Goal: Transaction & Acquisition: Purchase product/service

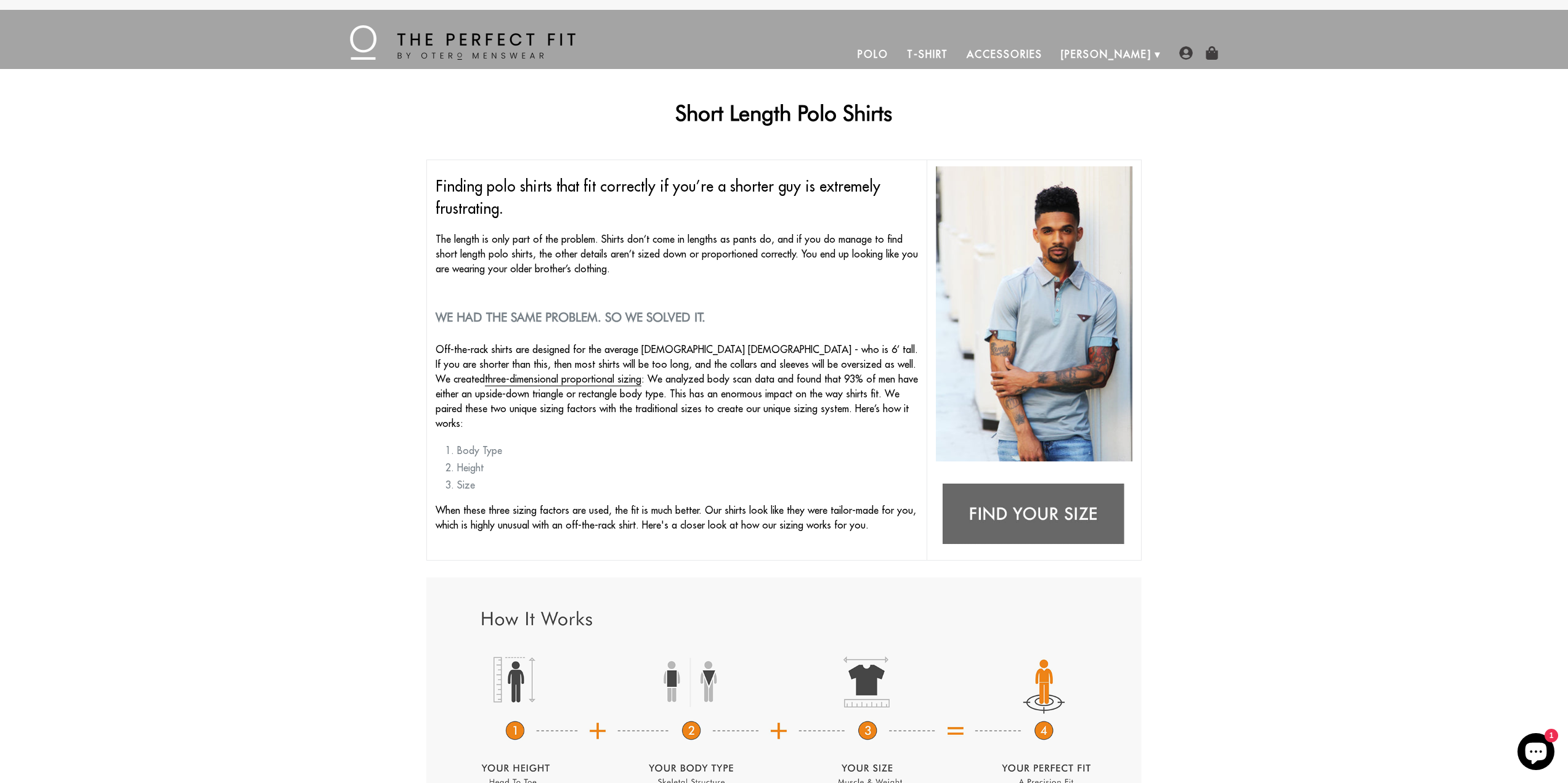
click at [898, 53] on link "Polo" at bounding box center [873, 54] width 50 height 30
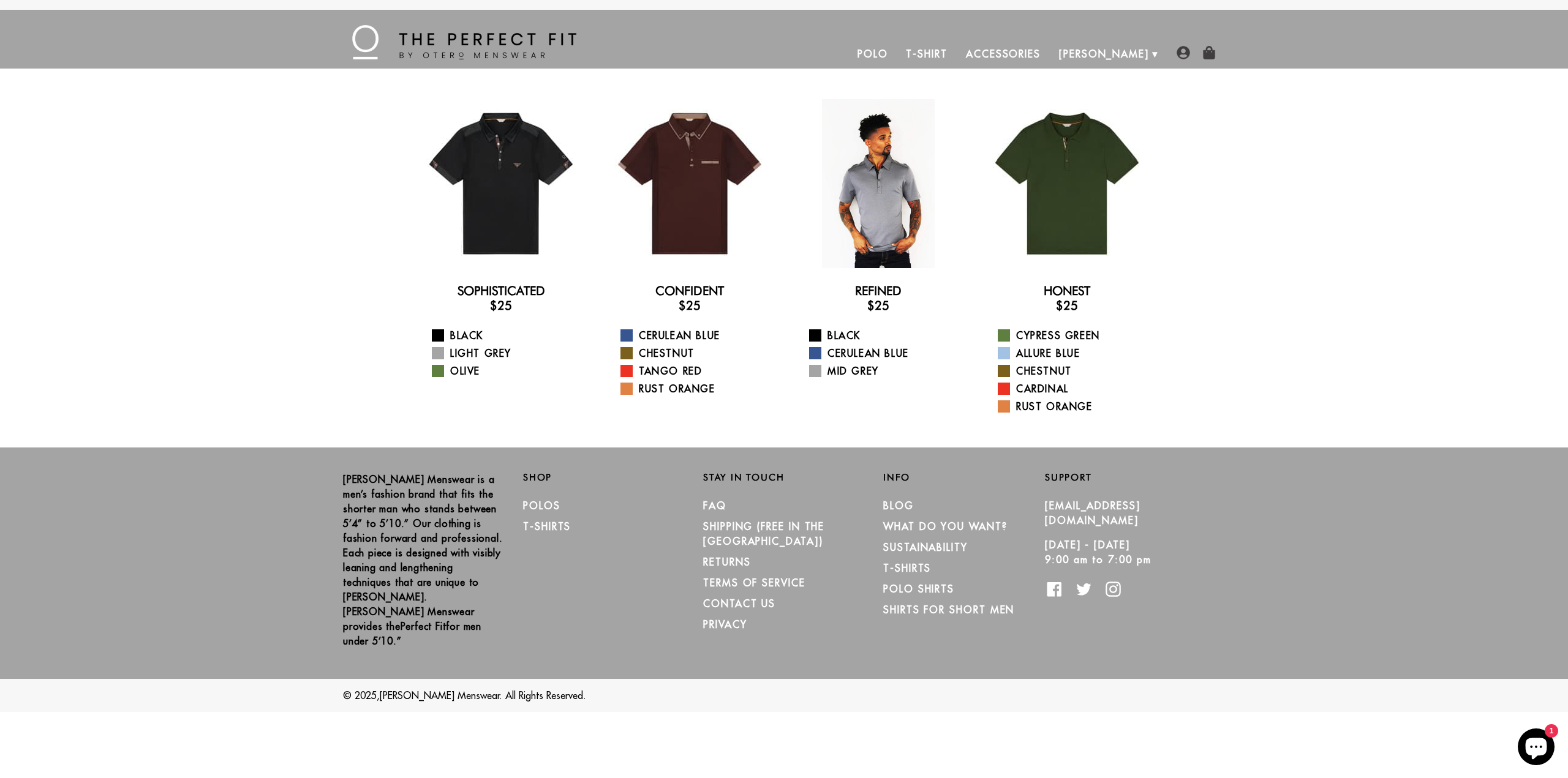
click at [899, 183] on div at bounding box center [878, 183] width 169 height 169
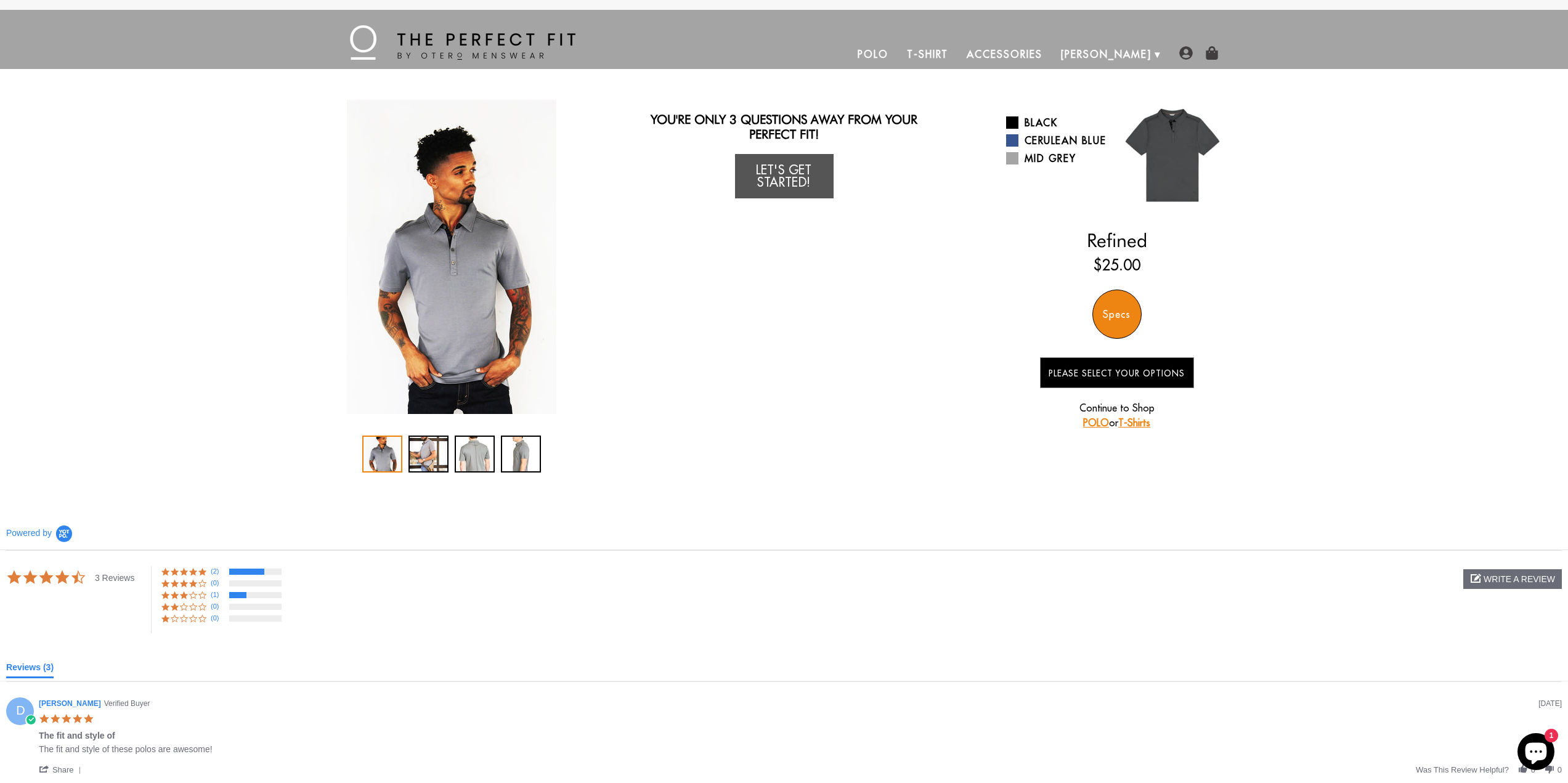
click at [438, 284] on img "1 / 4" at bounding box center [451, 256] width 210 height 314
click at [429, 459] on div "2 / 4" at bounding box center [428, 454] width 40 height 37
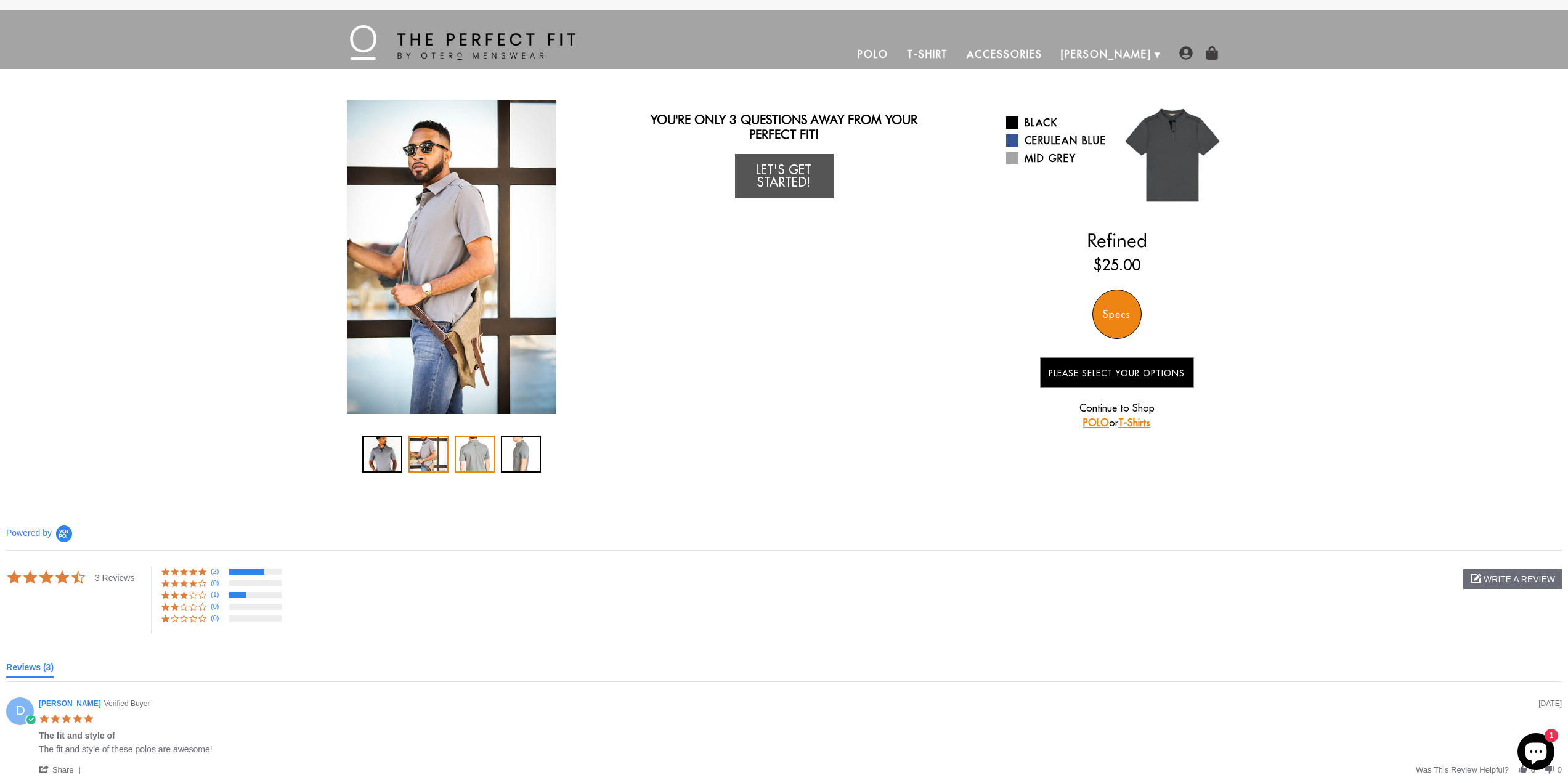
click at [469, 457] on div "3 / 4" at bounding box center [474, 454] width 40 height 37
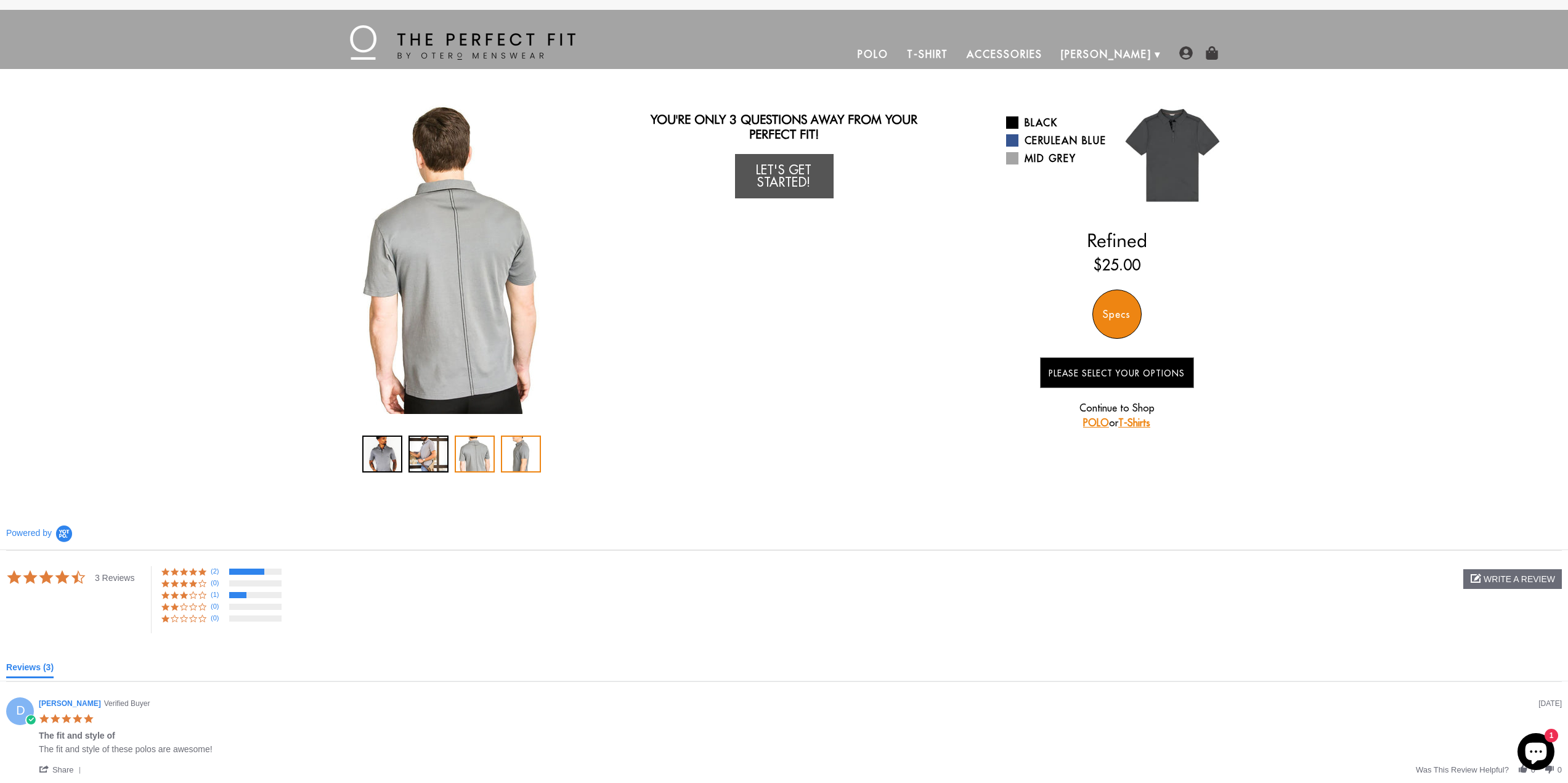
click at [515, 457] on div "4 / 4" at bounding box center [520, 454] width 40 height 37
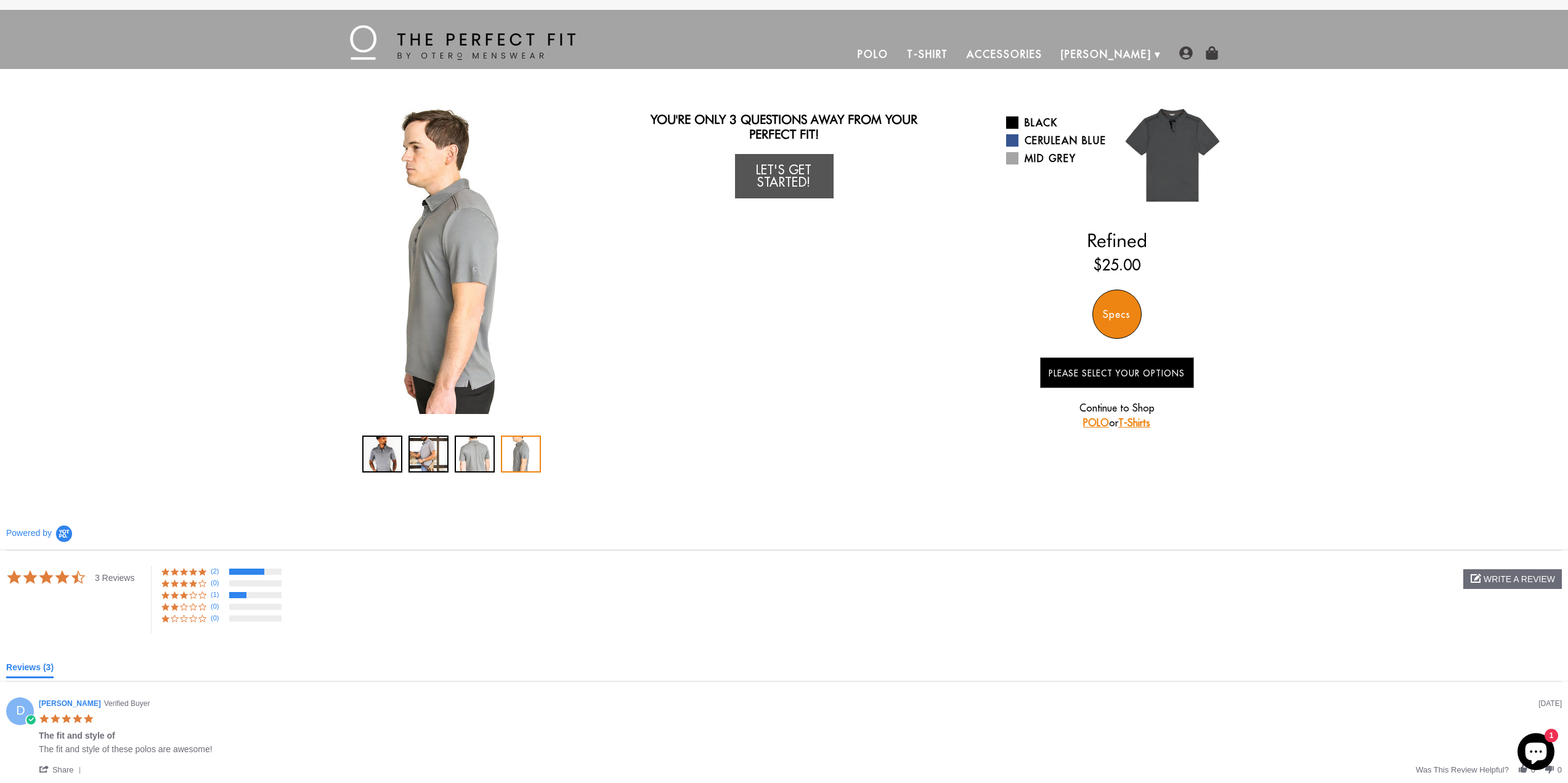
click at [898, 56] on link "Polo" at bounding box center [873, 54] width 50 height 30
